Goal: Information Seeking & Learning: Learn about a topic

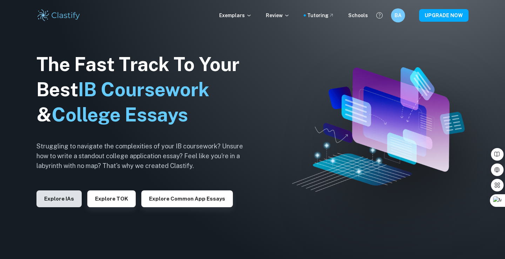
click at [71, 199] on button "Explore IAs" at bounding box center [58, 199] width 45 height 17
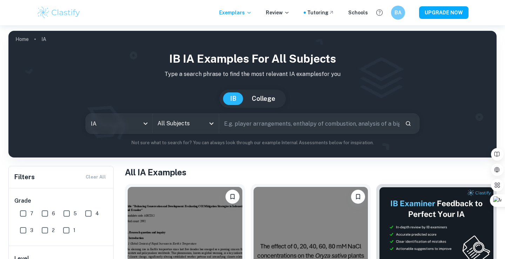
click at [256, 128] on input "text" at bounding box center [309, 124] width 180 height 20
type input "how does certain pKa"
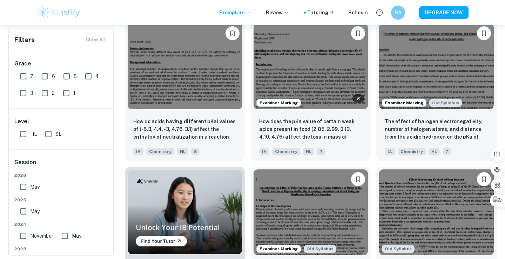
scroll to position [311, 0]
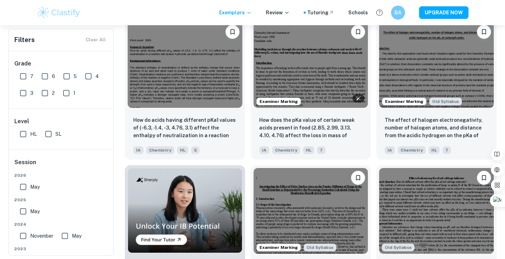
click at [302, 80] on img at bounding box center [310, 65] width 115 height 86
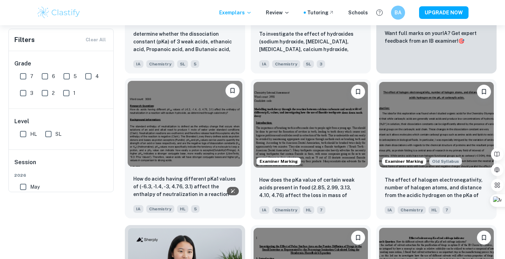
scroll to position [43, 0]
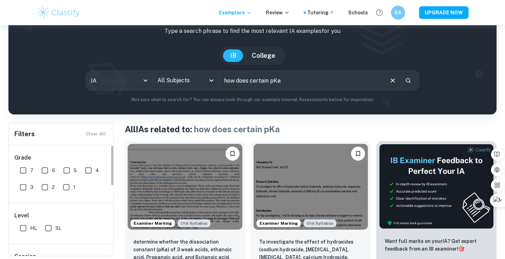
click at [21, 166] on input "7" at bounding box center [23, 171] width 14 height 14
checkbox input "true"
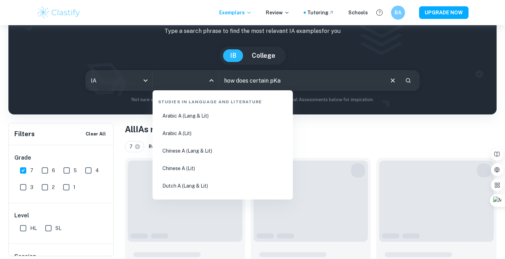
click at [189, 84] on input "All Subjects" at bounding box center [180, 80] width 49 height 13
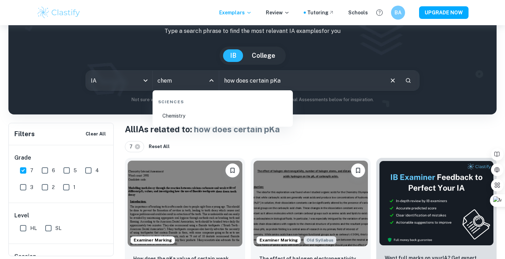
click at [193, 113] on li "Chemistry" at bounding box center [222, 116] width 135 height 16
type input "Chemistry"
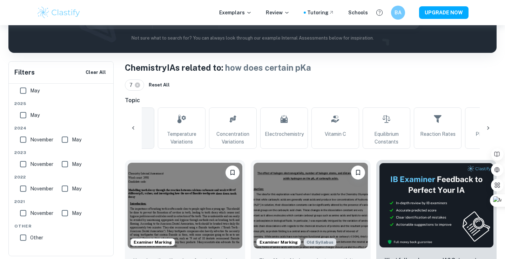
scroll to position [0, 189]
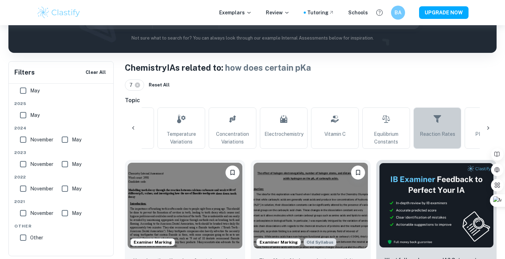
click at [427, 136] on span "Reaction Rates" at bounding box center [436, 134] width 35 height 8
type input "Reaction Rates"
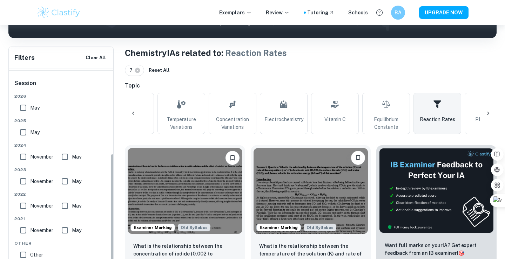
scroll to position [145, 0]
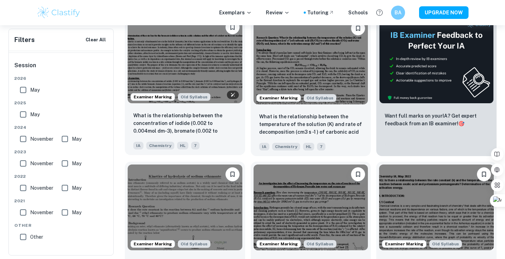
click at [219, 71] on img at bounding box center [185, 61] width 115 height 86
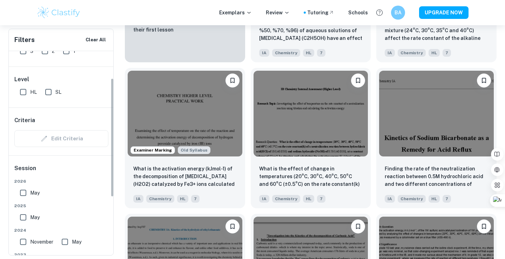
scroll to position [52, 0]
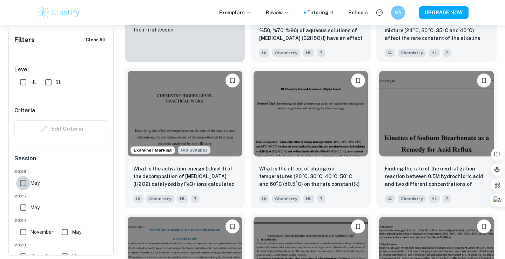
click at [24, 181] on input "May" at bounding box center [23, 183] width 14 height 14
checkbox input "true"
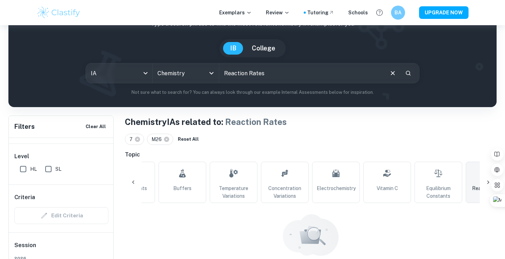
click at [25, 208] on div "Edit Criteria" at bounding box center [61, 215] width 94 height 17
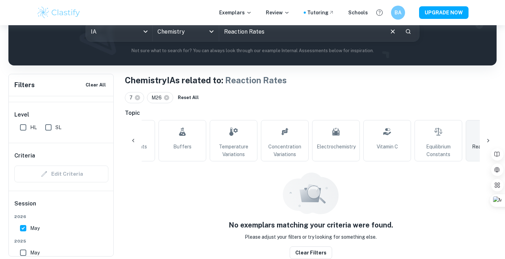
click at [23, 253] on input "May" at bounding box center [23, 253] width 14 height 14
checkbox input "true"
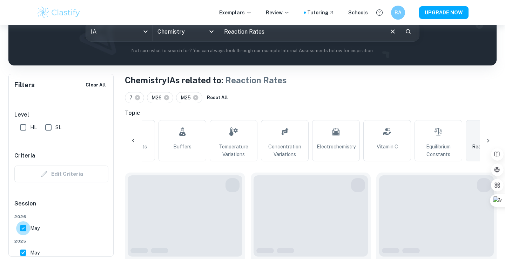
click at [23, 224] on input "May" at bounding box center [23, 228] width 14 height 14
checkbox input "false"
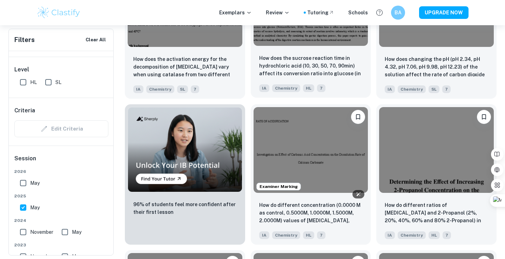
scroll to position [455, 0]
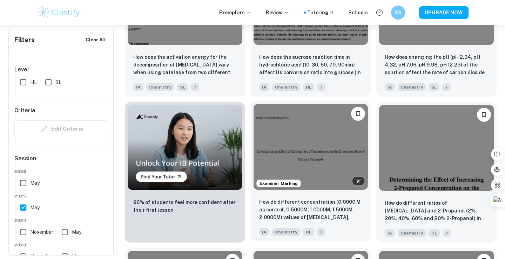
click at [289, 155] on img at bounding box center [310, 147] width 115 height 86
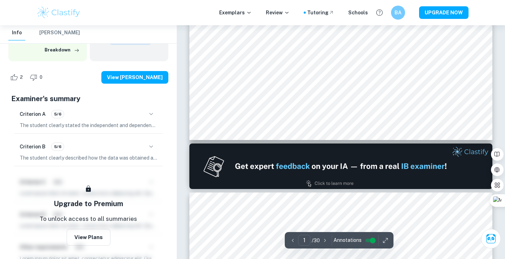
scroll to position [284, 0]
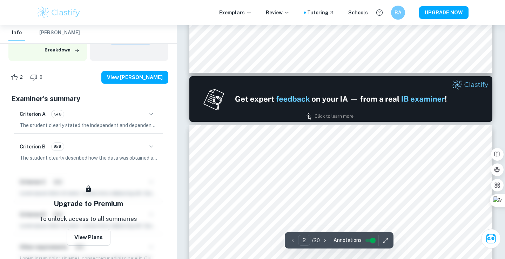
type input "2"
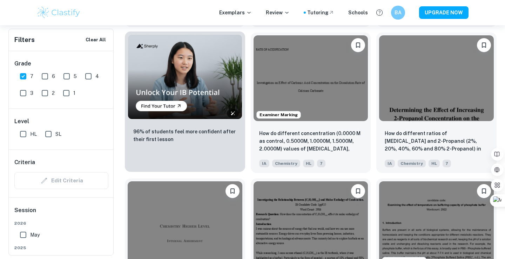
scroll to position [529, 0]
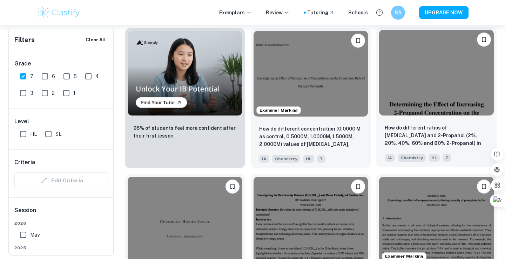
click at [433, 121] on div "How do different ratios of [MEDICAL_DATA] and 2-Propanol (2%, 20%, 40%, 60% and…" at bounding box center [436, 142] width 120 height 49
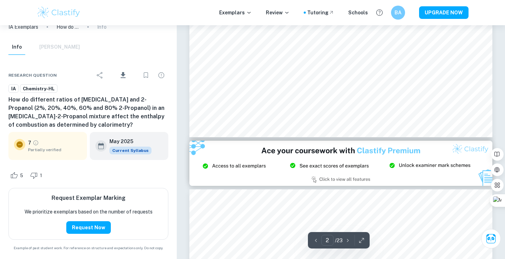
scroll to position [809, 0]
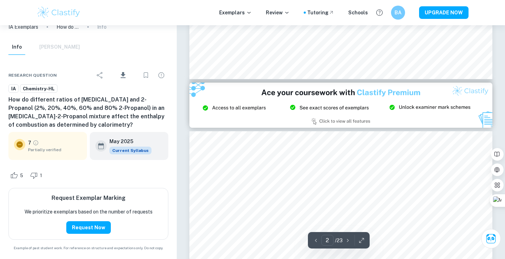
type input "3"
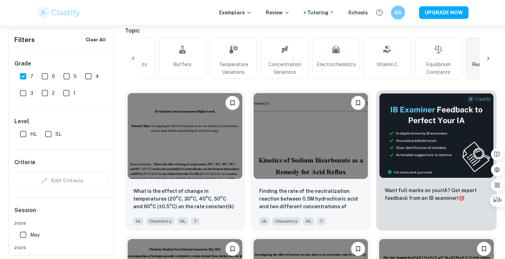
scroll to position [172, 0]
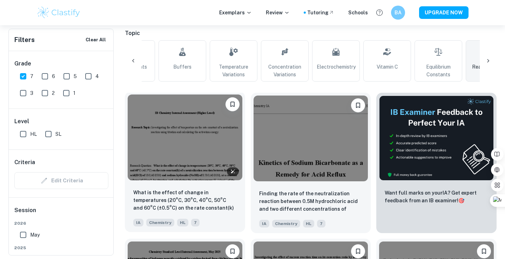
click at [211, 145] on img at bounding box center [185, 138] width 115 height 86
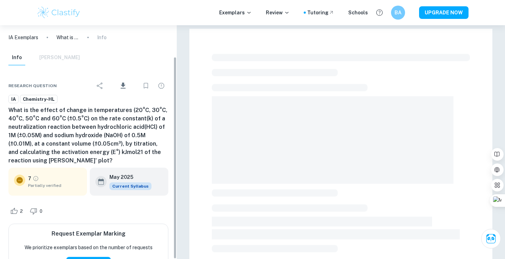
scroll to position [36, 0]
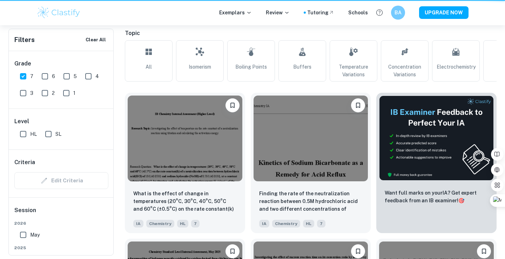
scroll to position [0, 137]
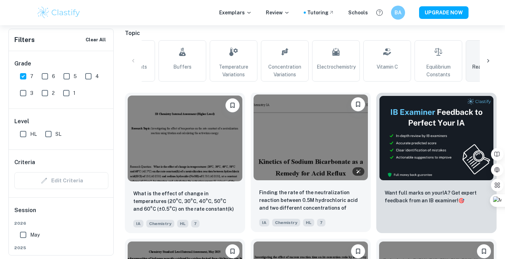
click at [292, 146] on img at bounding box center [310, 138] width 115 height 86
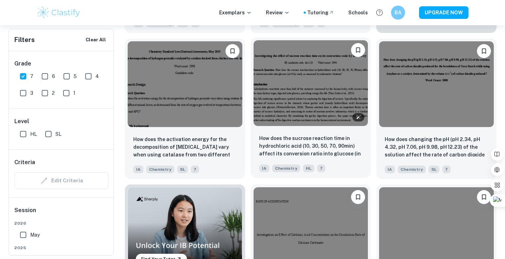
click at [280, 89] on img at bounding box center [310, 83] width 115 height 86
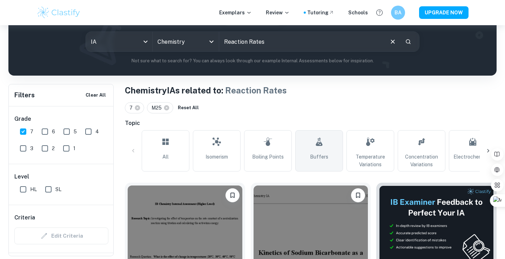
click at [172, 153] on link "All" at bounding box center [166, 150] width 48 height 41
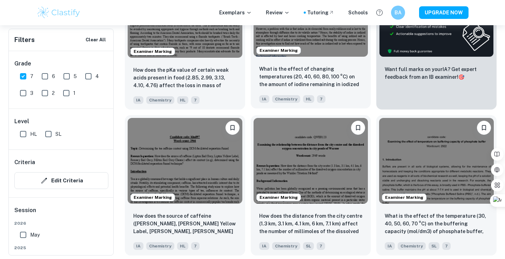
click at [294, 71] on p "What is the effect of changing temperatures (20, 40, 60, 80, 100 °C) on the amo…" at bounding box center [310, 77] width 103 height 24
